Goal: Task Accomplishment & Management: Manage account settings

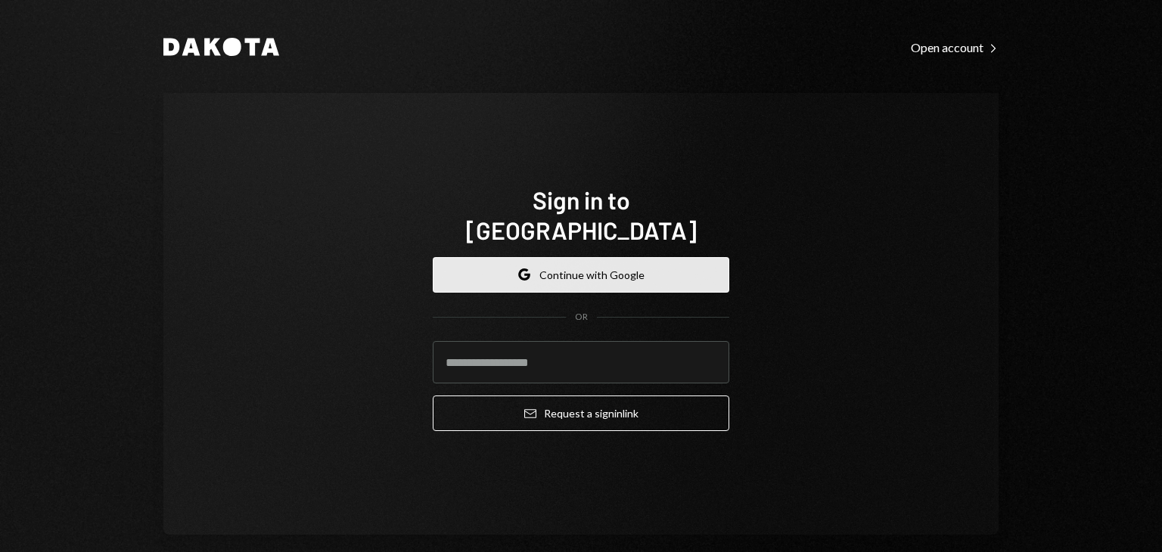
click at [602, 261] on button "Google Continue with Google" at bounding box center [581, 275] width 297 height 36
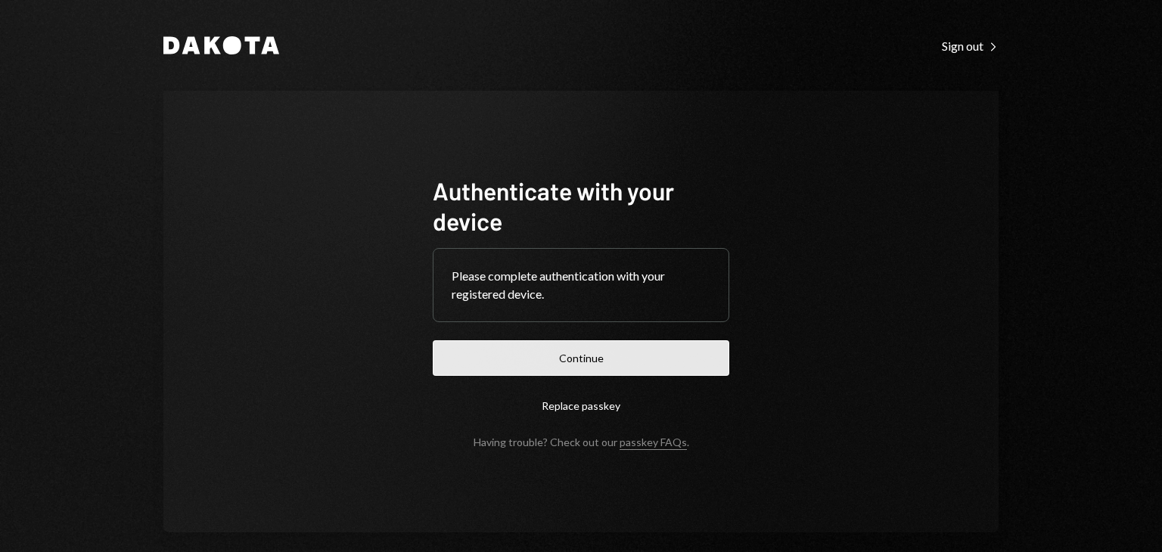
click at [581, 354] on button "Continue" at bounding box center [581, 358] width 297 height 36
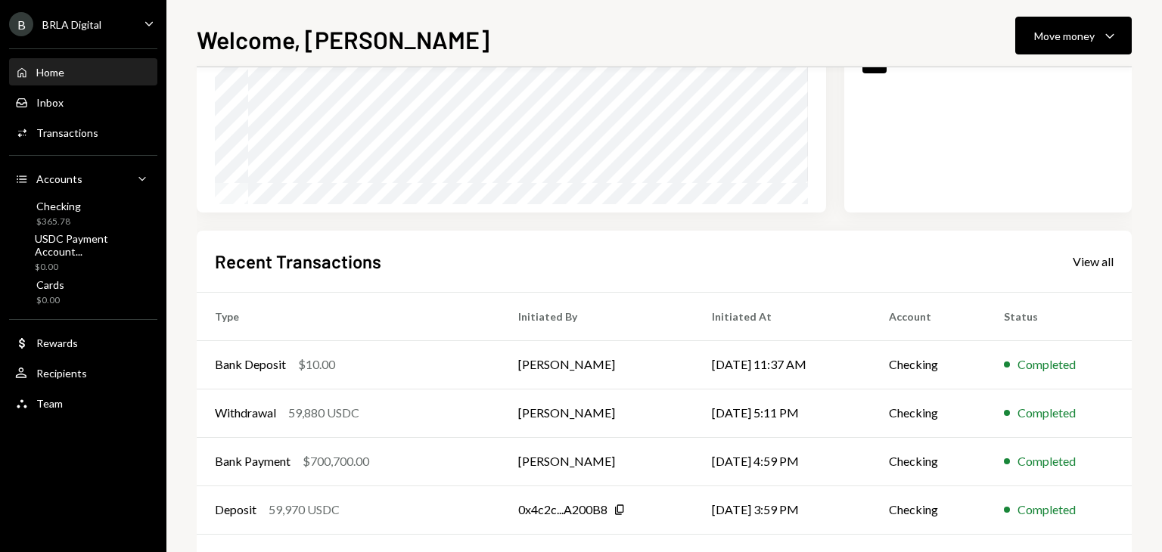
scroll to position [288, 0]
